Goal: Task Accomplishment & Management: Use online tool/utility

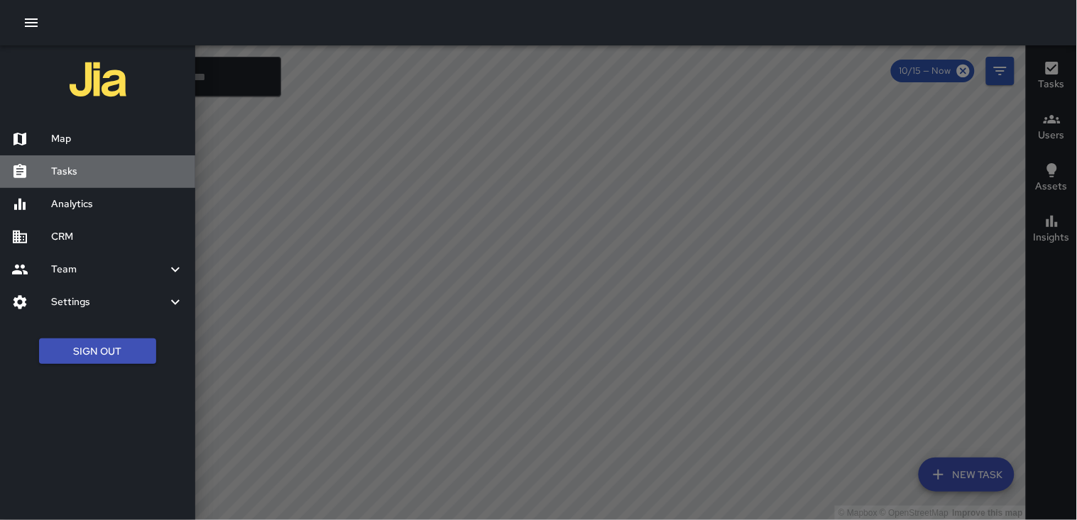
click at [82, 173] on h6 "Tasks" at bounding box center [117, 172] width 133 height 16
click at [29, 20] on icon "button" at bounding box center [31, 22] width 17 height 17
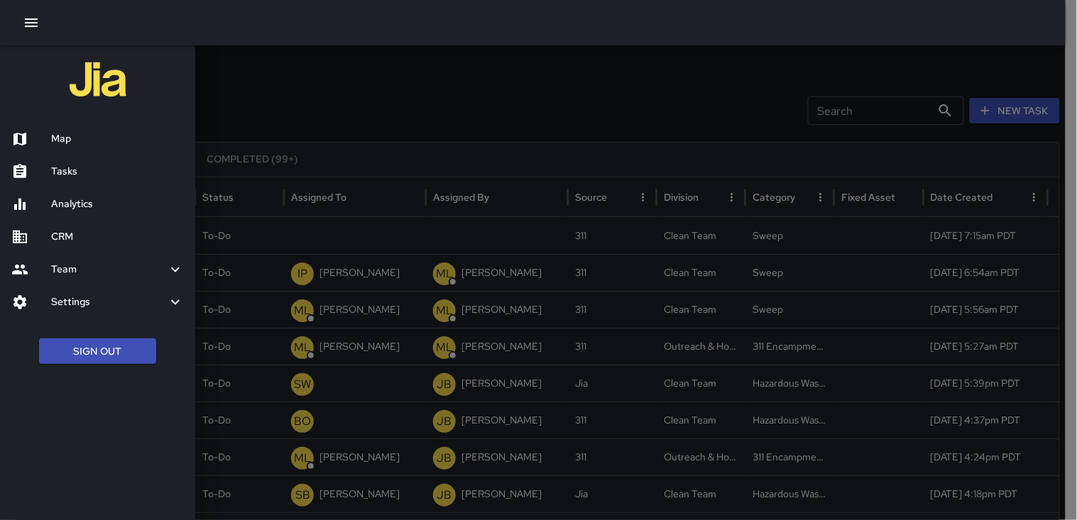
click at [83, 175] on h6 "Tasks" at bounding box center [117, 172] width 133 height 16
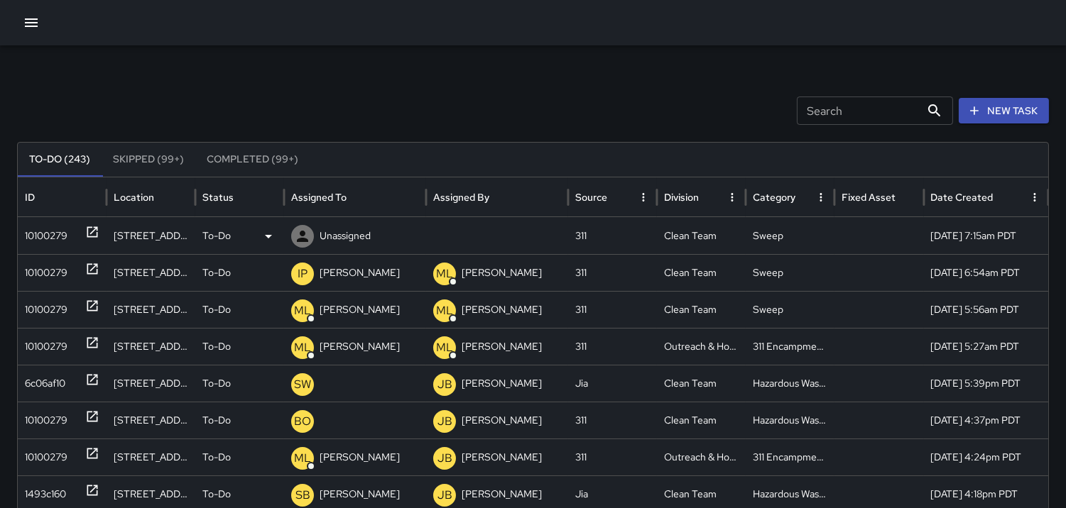
click at [35, 227] on div "10100279" at bounding box center [46, 236] width 43 height 36
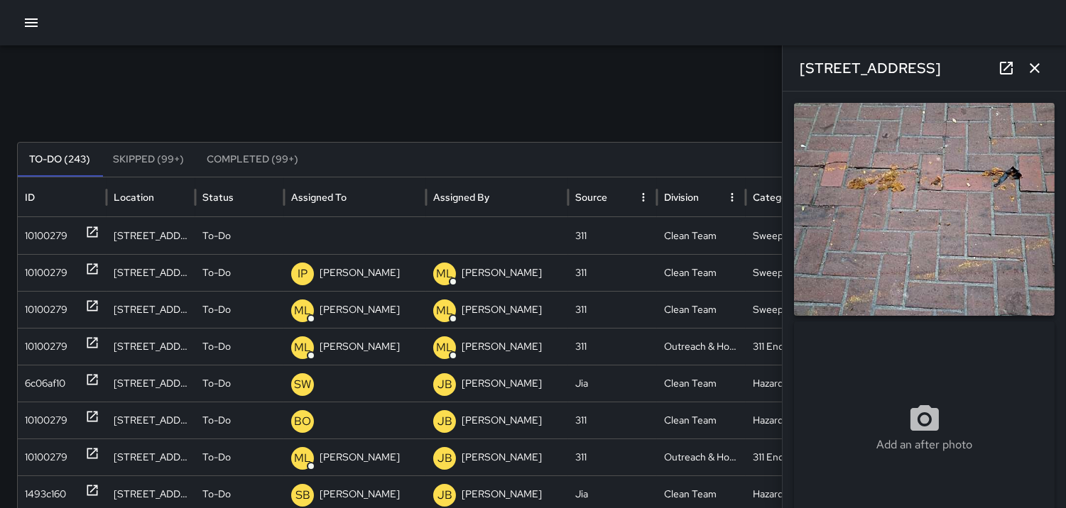
click at [58, 228] on div "10100279" at bounding box center [46, 236] width 43 height 36
type input "**********"
click at [297, 238] on icon at bounding box center [302, 236] width 17 height 17
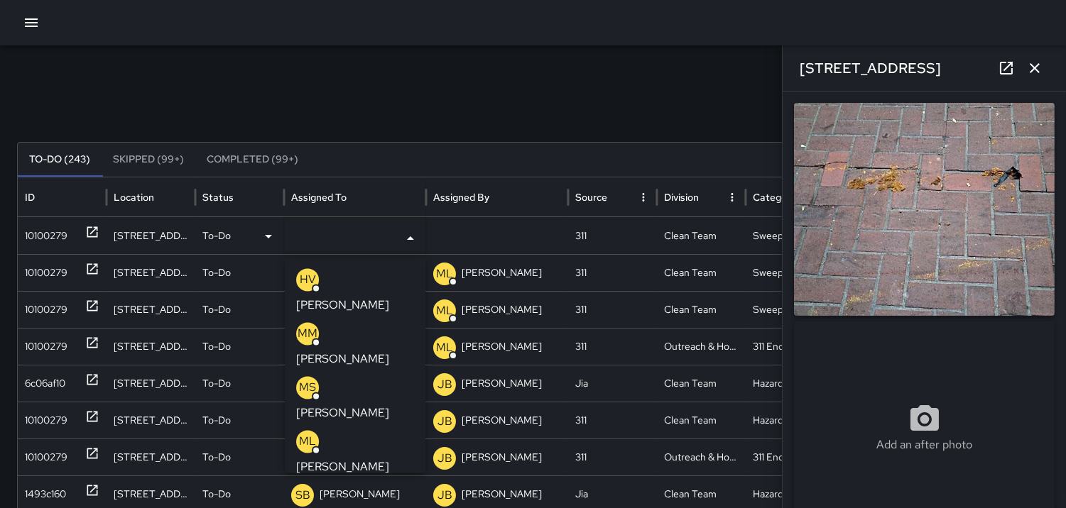
click at [303, 325] on p "MM" at bounding box center [307, 333] width 20 height 17
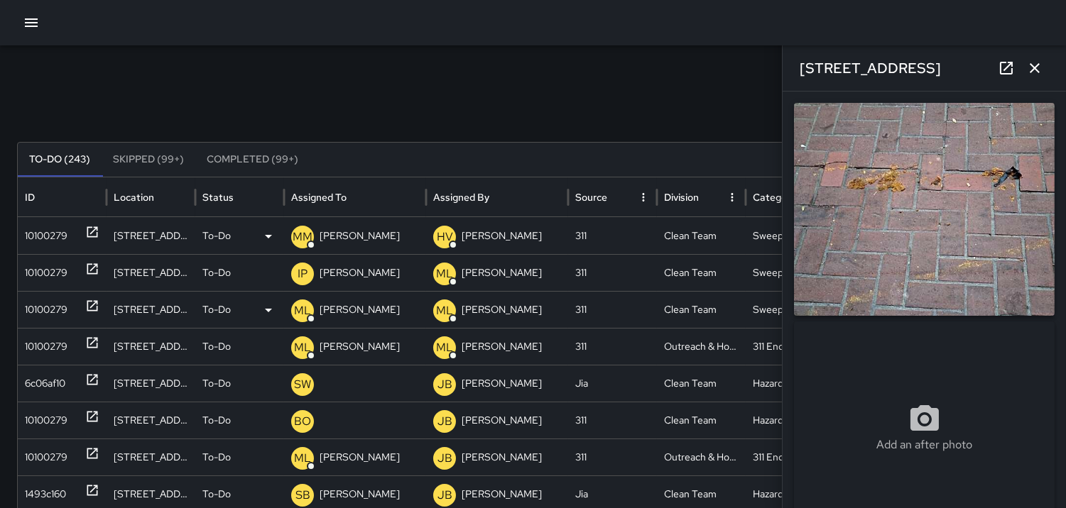
click at [54, 306] on div "10100279" at bounding box center [46, 310] width 43 height 36
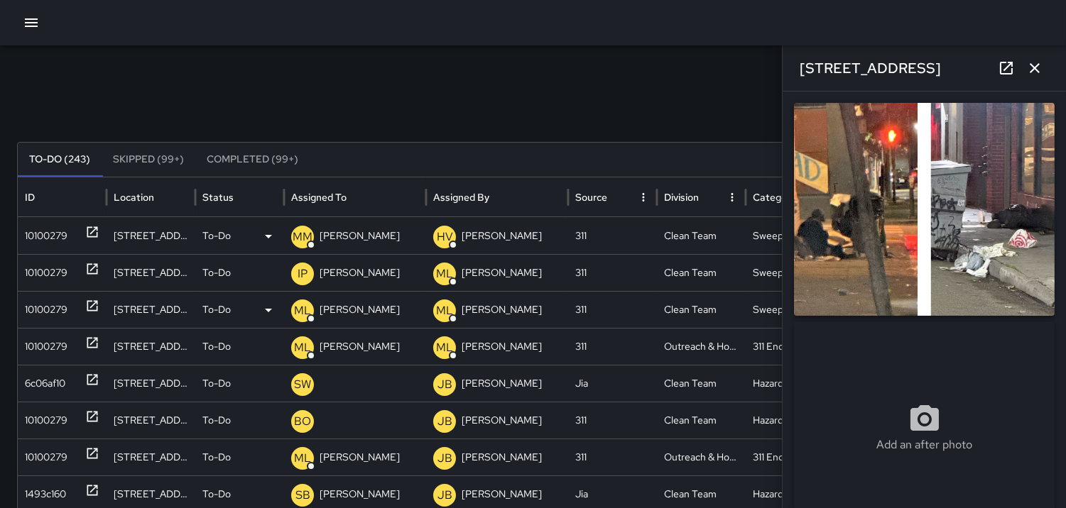
type input "**********"
click at [302, 310] on p "ML" at bounding box center [302, 310] width 17 height 17
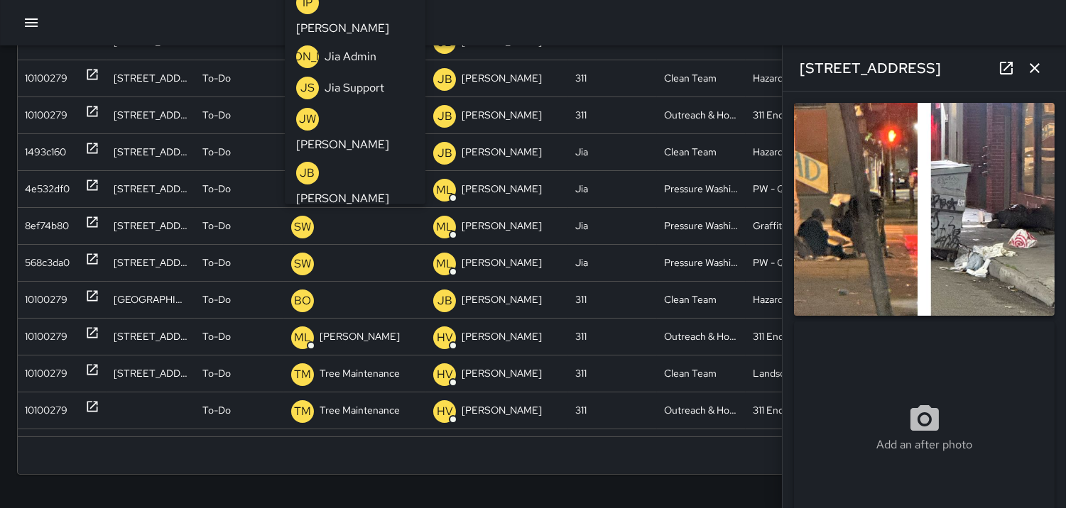
scroll to position [415, 0]
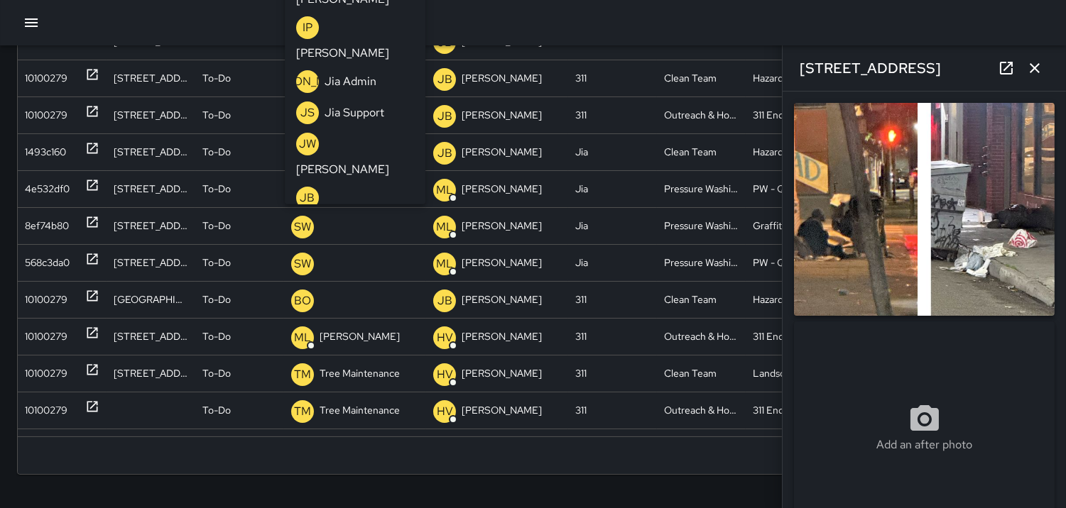
click at [306, 351] on p "MA" at bounding box center [308, 359] width 18 height 17
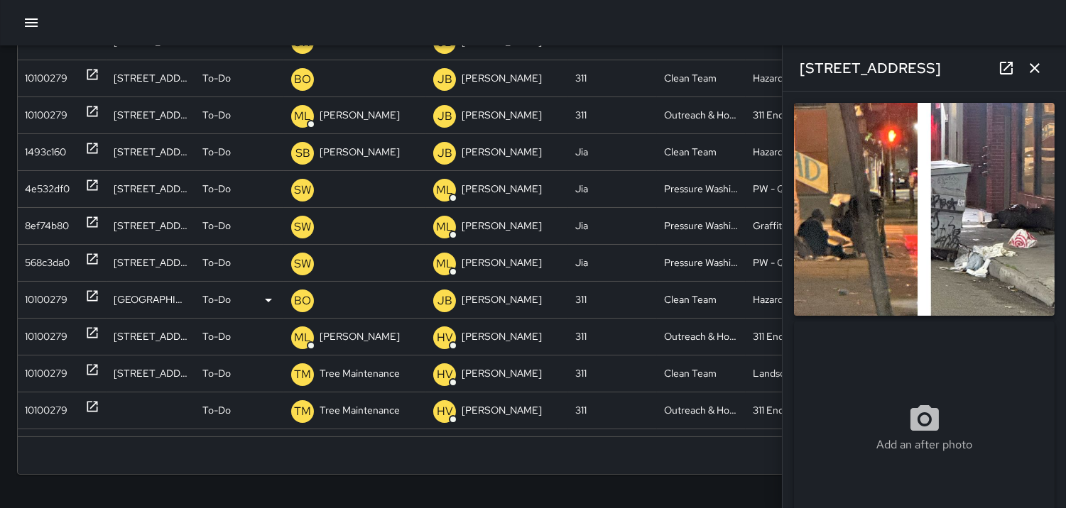
drag, startPoint x: 40, startPoint y: 297, endPoint x: 160, endPoint y: 307, distance: 120.4
click at [40, 297] on div "10100279" at bounding box center [46, 300] width 43 height 36
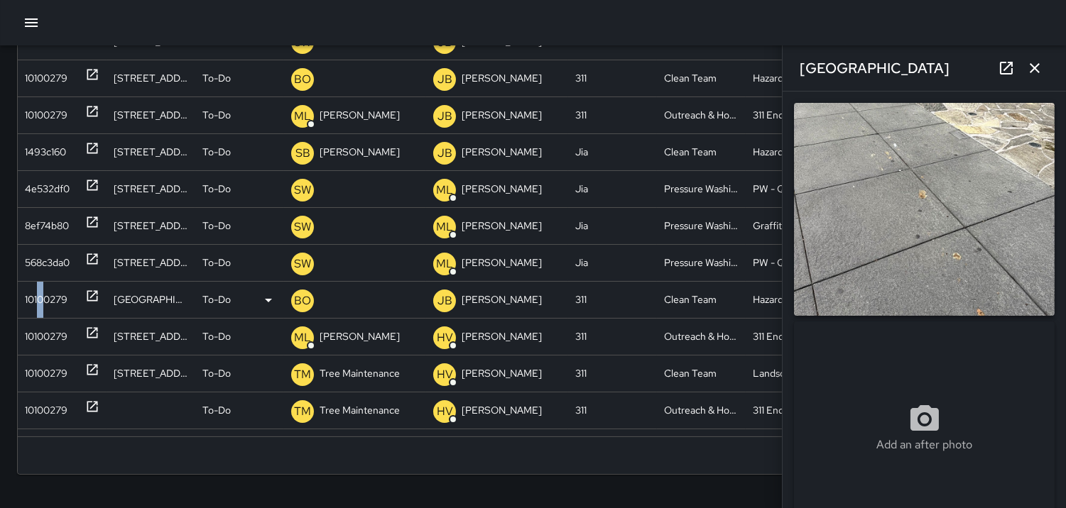
type input "**********"
click at [300, 300] on p "BO" at bounding box center [302, 301] width 17 height 17
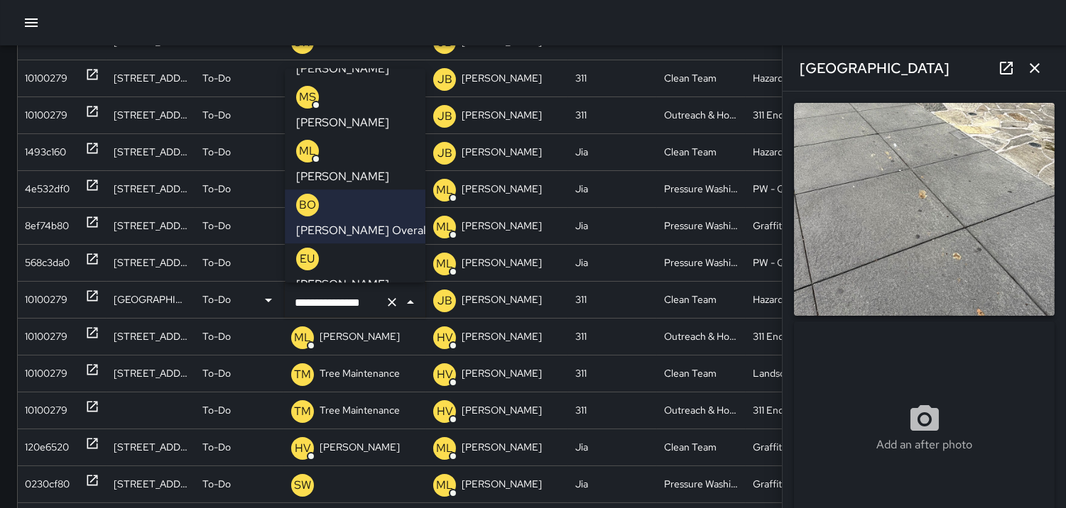
scroll to position [21, 0]
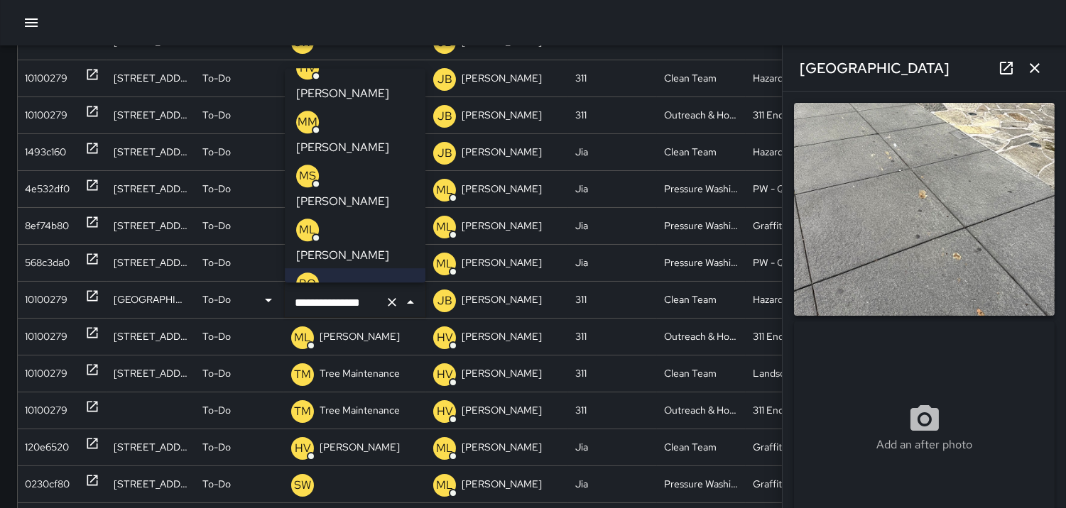
click at [302, 168] on p "MS" at bounding box center [307, 176] width 17 height 17
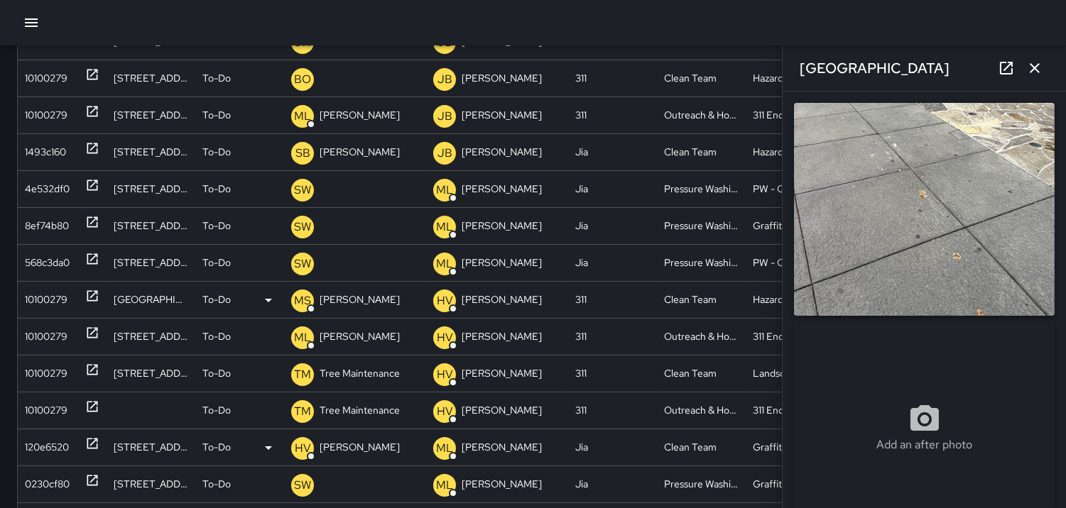
click at [36, 444] on div "120e6520" at bounding box center [47, 448] width 44 height 36
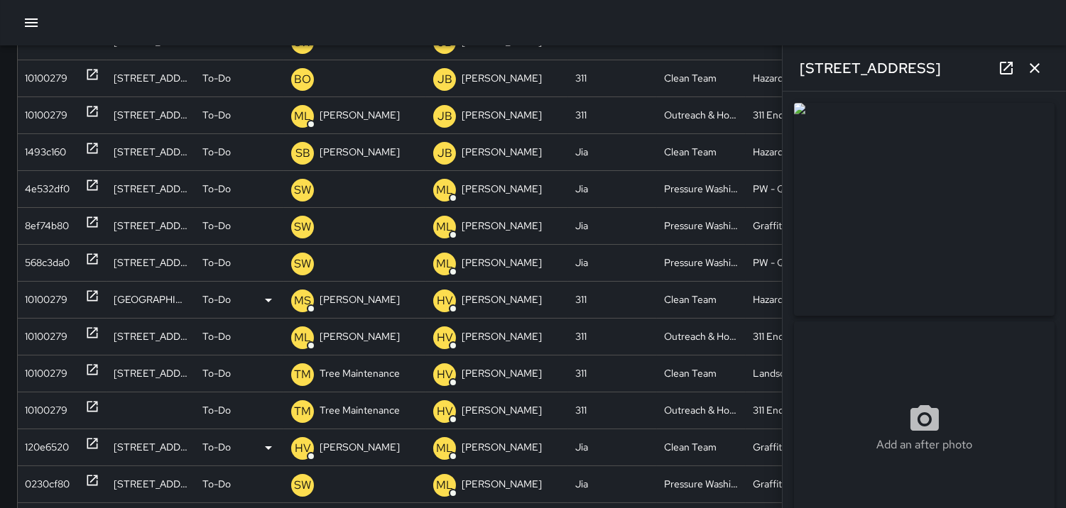
type input "**********"
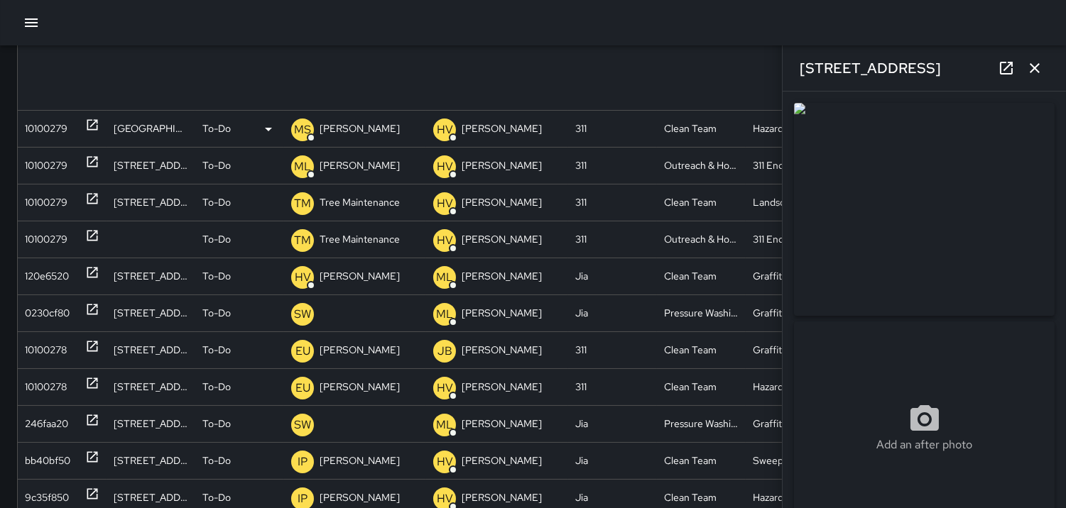
scroll to position [442, 0]
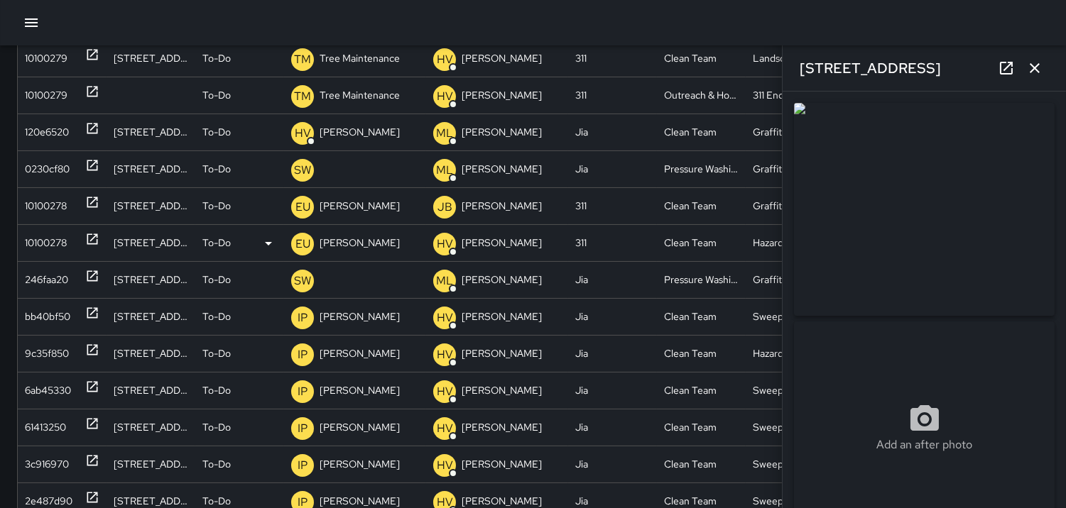
click at [46, 239] on div "10100278" at bounding box center [46, 243] width 42 height 36
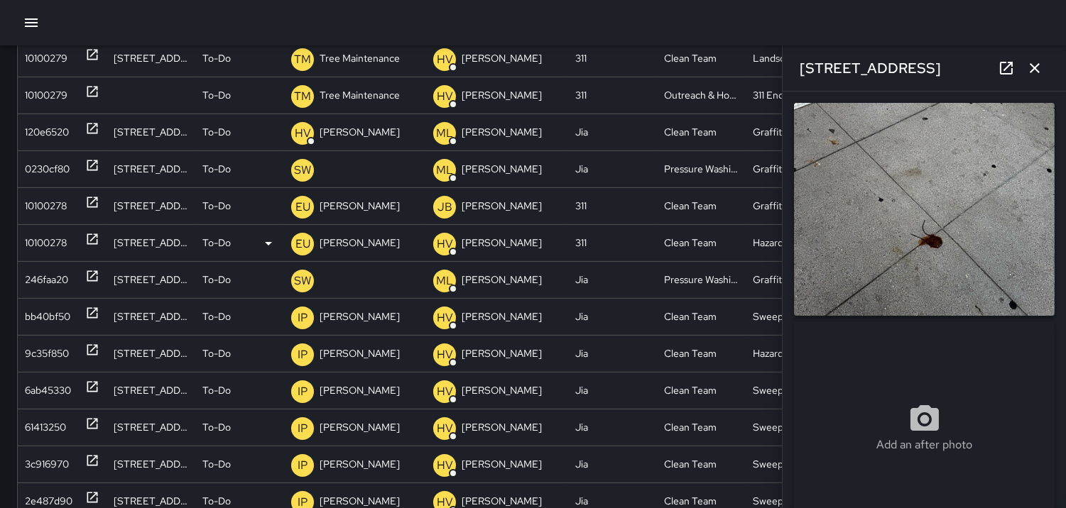
type input "**********"
click at [300, 238] on p "EU" at bounding box center [302, 244] width 15 height 17
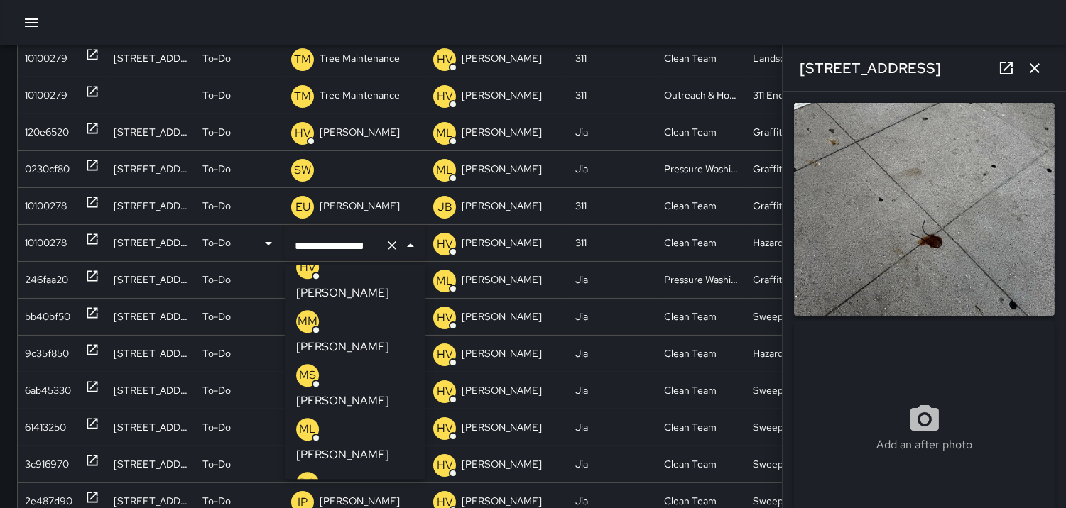
scroll to position [0, 7]
click at [305, 367] on p "MS" at bounding box center [307, 375] width 17 height 17
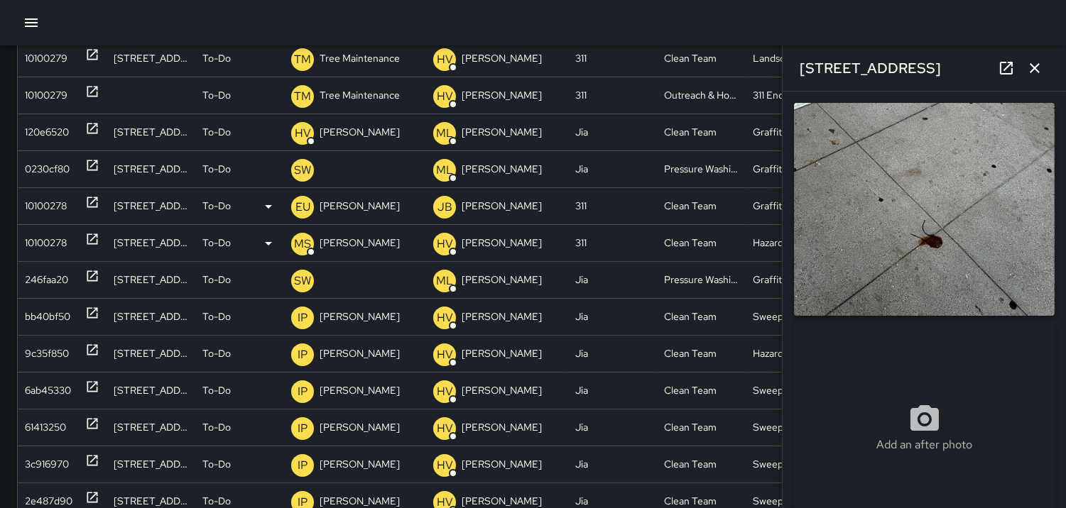
click at [37, 204] on div "10100278" at bounding box center [46, 206] width 42 height 36
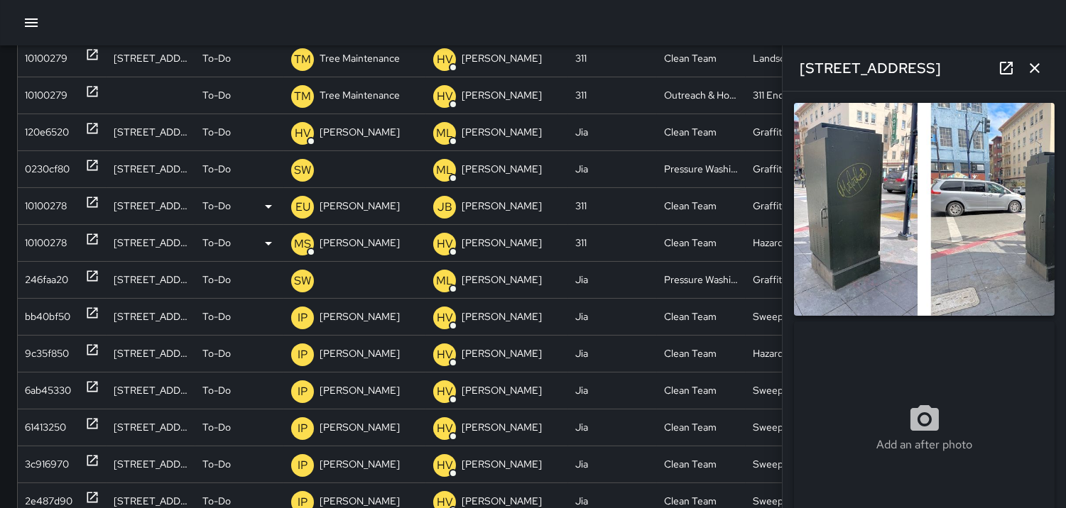
click at [304, 206] on p "EU" at bounding box center [302, 207] width 15 height 17
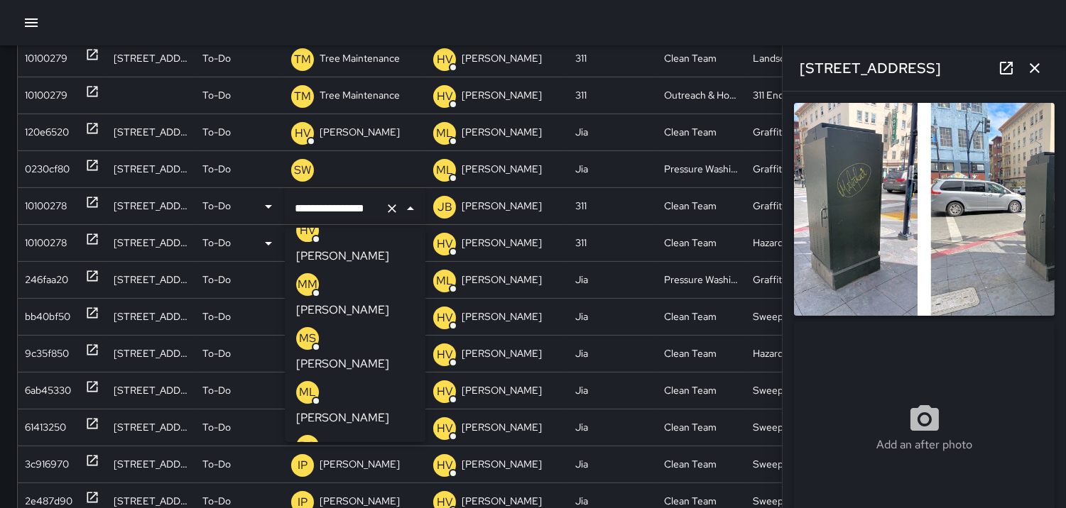
click at [310, 231] on p "HV" at bounding box center [308, 230] width 16 height 17
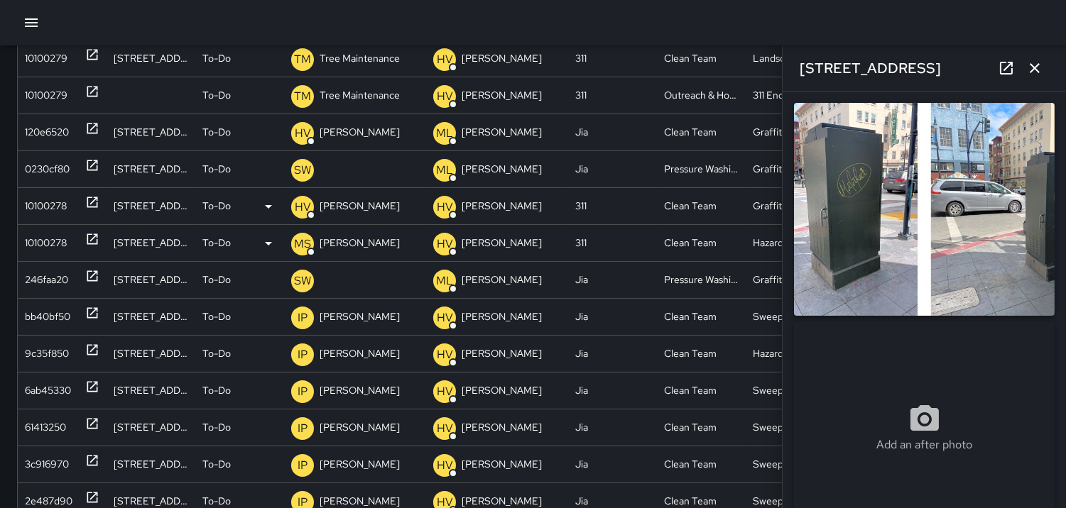
click at [306, 229] on div "MS" at bounding box center [302, 243] width 23 height 36
click at [373, 4] on div at bounding box center [533, 22] width 1066 height 45
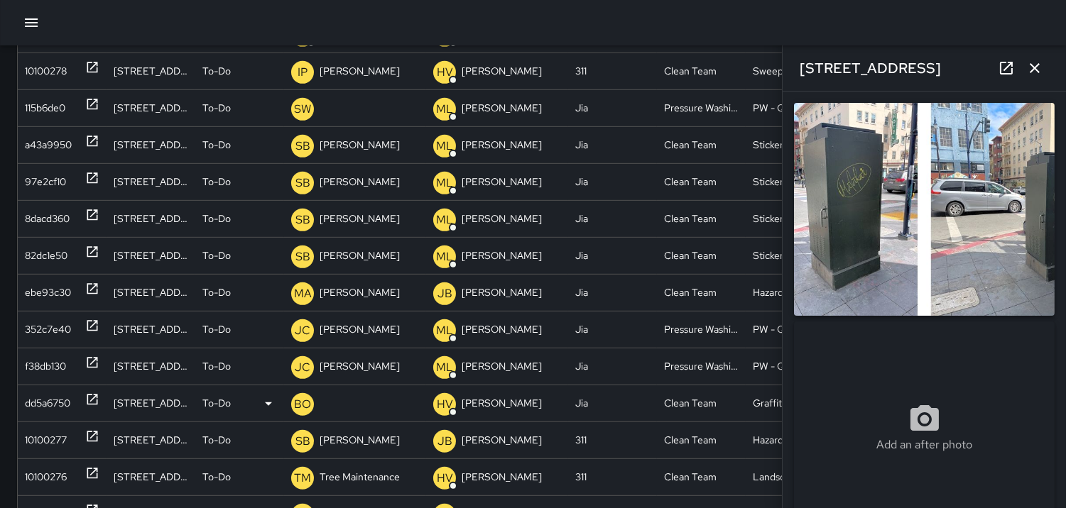
click at [60, 396] on div "dd5a6750" at bounding box center [47, 404] width 45 height 36
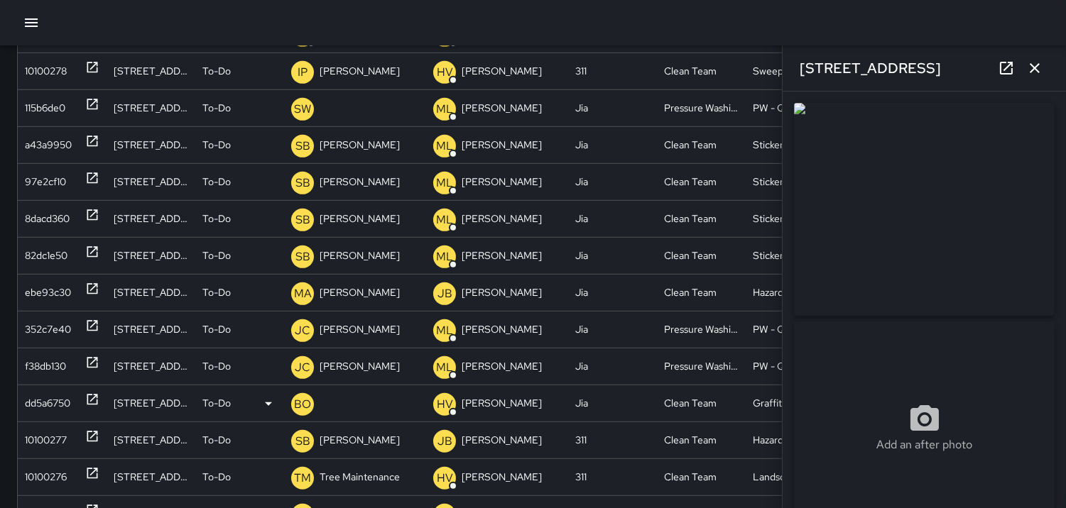
type input "**********"
click at [304, 405] on p "BO" at bounding box center [302, 404] width 17 height 17
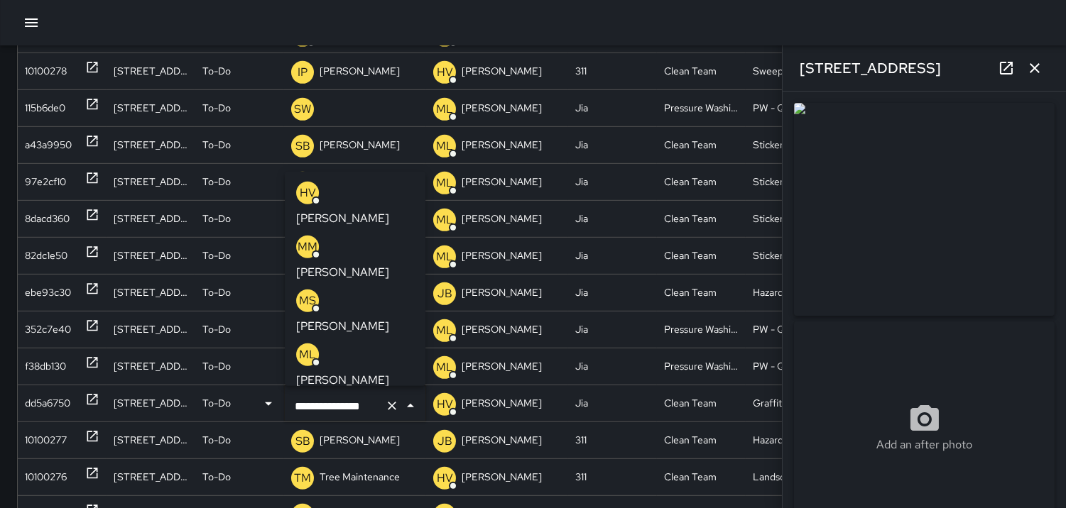
click at [305, 187] on p "HV" at bounding box center [308, 192] width 16 height 17
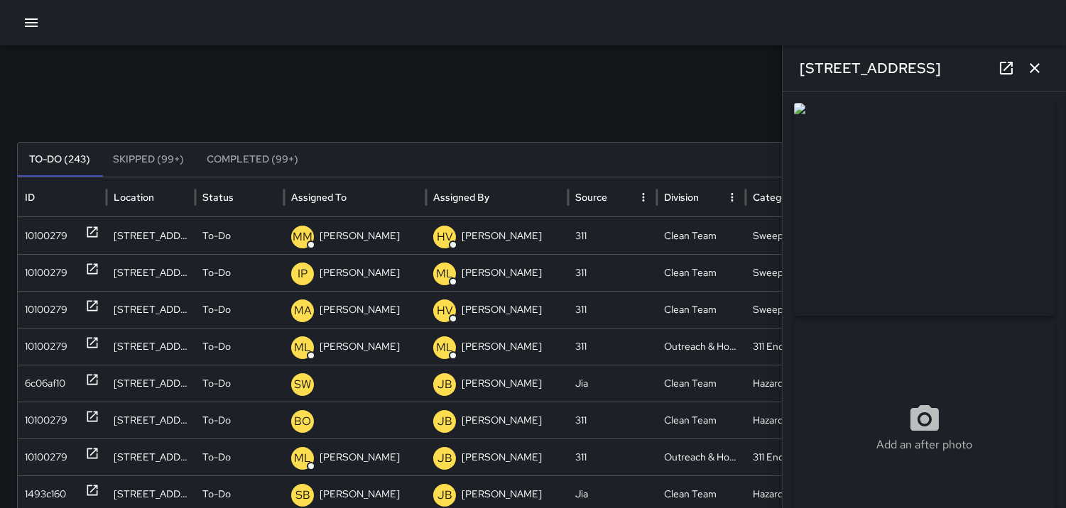
click at [1034, 72] on icon "button" at bounding box center [1034, 68] width 17 height 17
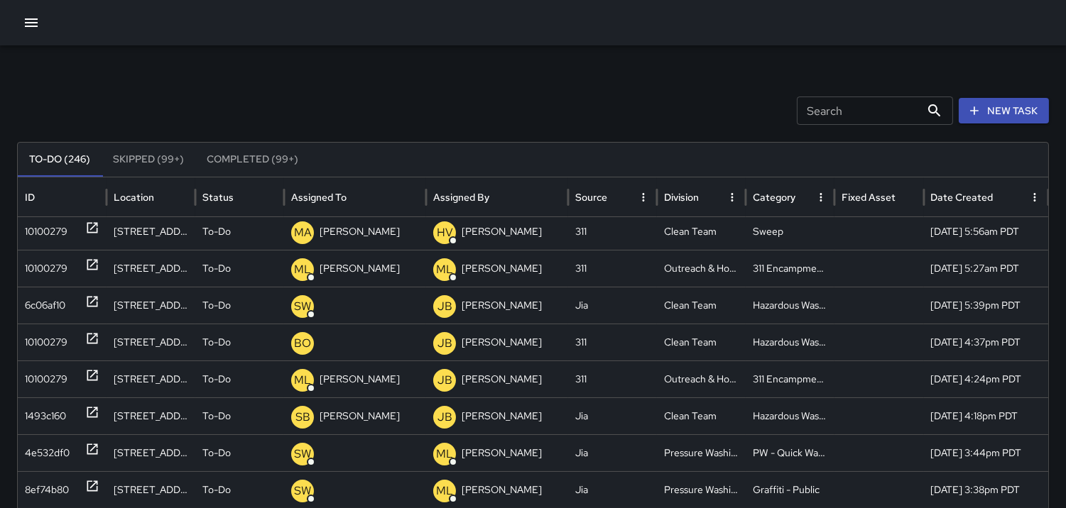
scroll to position [211, 0]
